Goal: Task Accomplishment & Management: Manage account settings

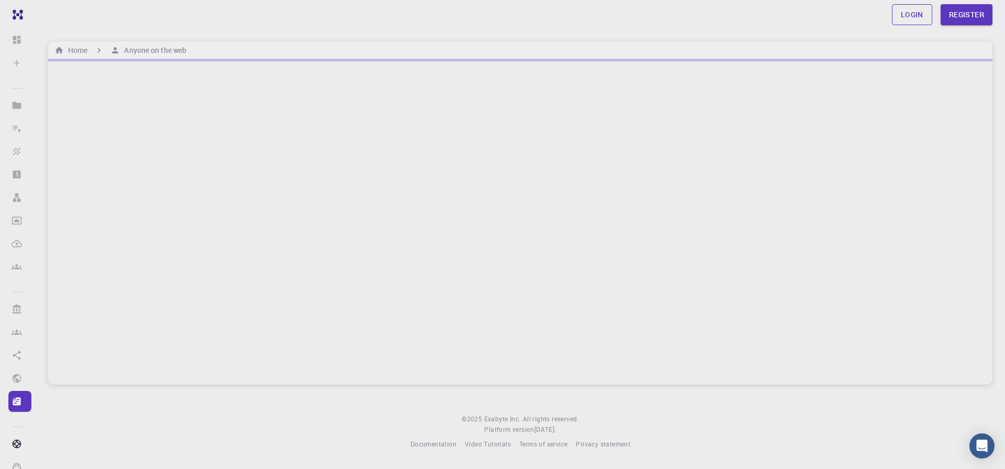
click at [911, 12] on link "Login" at bounding box center [912, 14] width 40 height 21
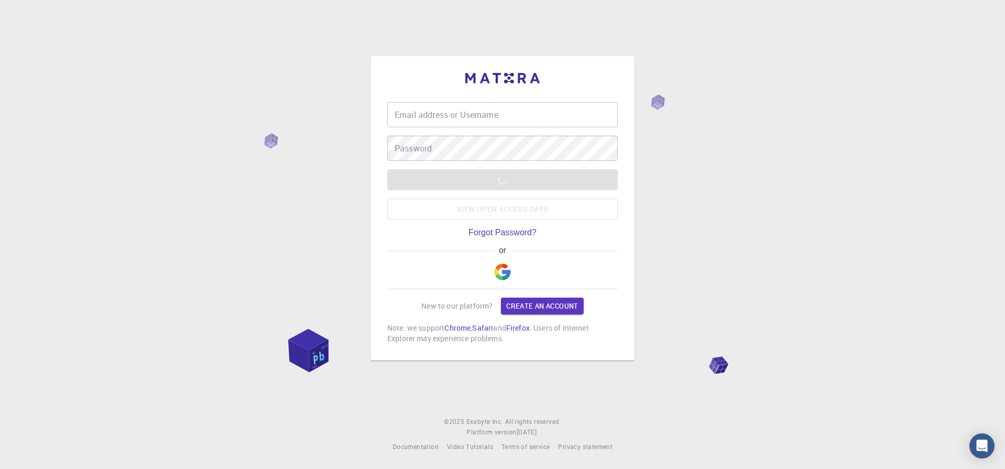
type input "[EMAIL_ADDRESS][DOMAIN_NAME]"
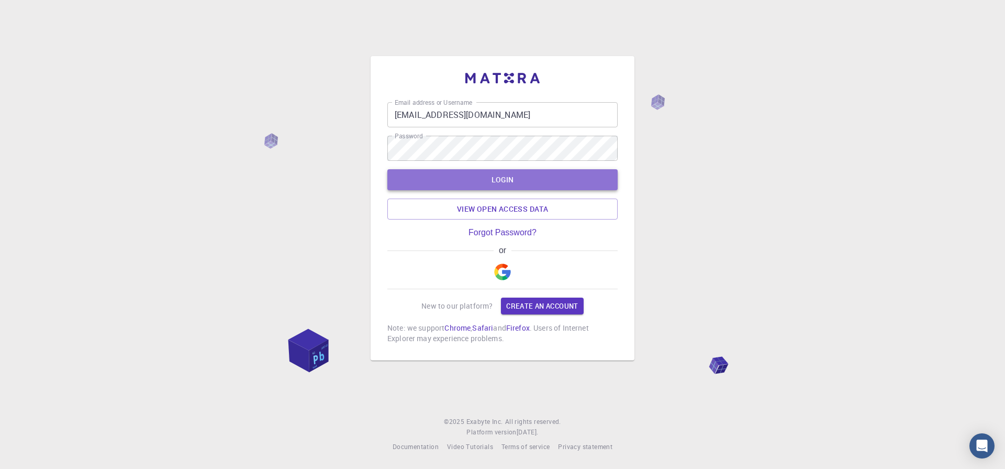
click at [513, 184] on button "LOGIN" at bounding box center [502, 179] width 230 height 21
